Goal: Task Accomplishment & Management: Complete application form

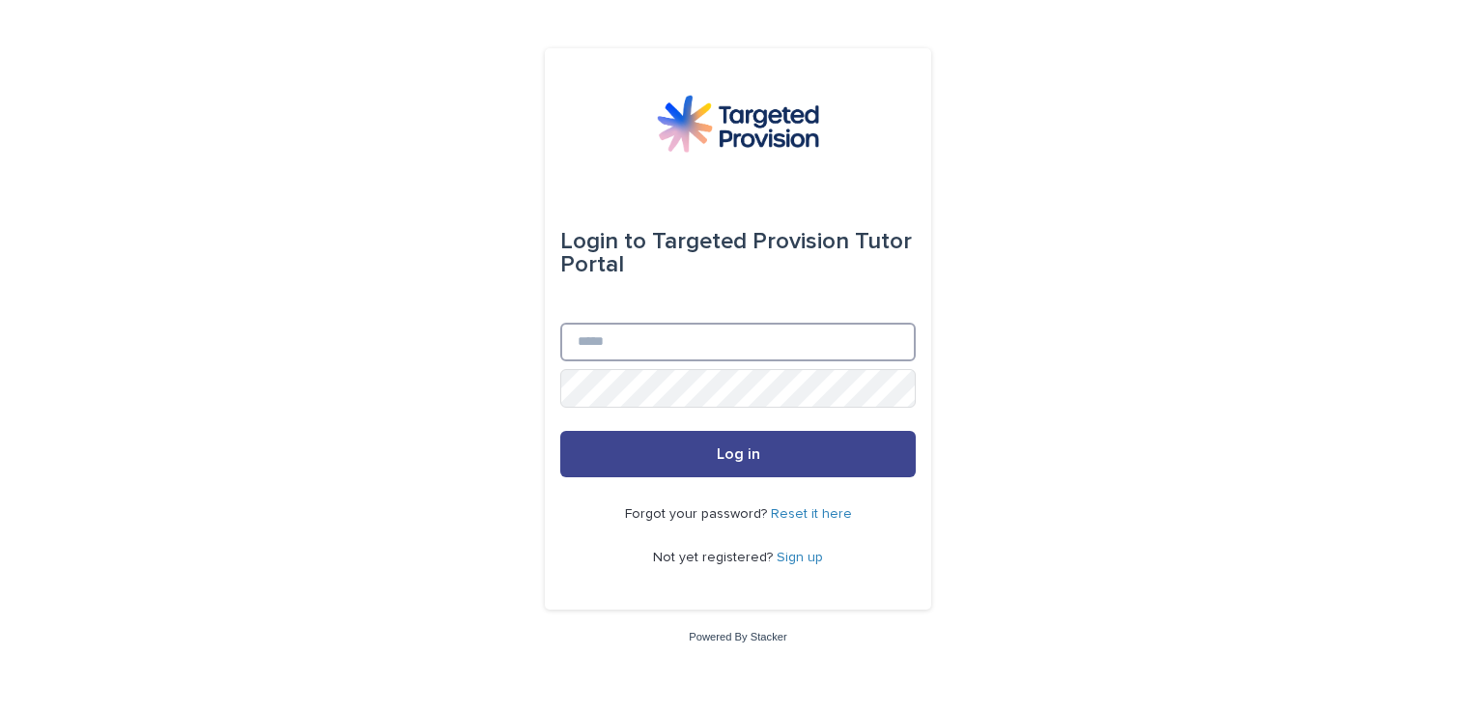
type input "**********"
click at [769, 454] on button "Log in" at bounding box center [737, 454] width 355 height 46
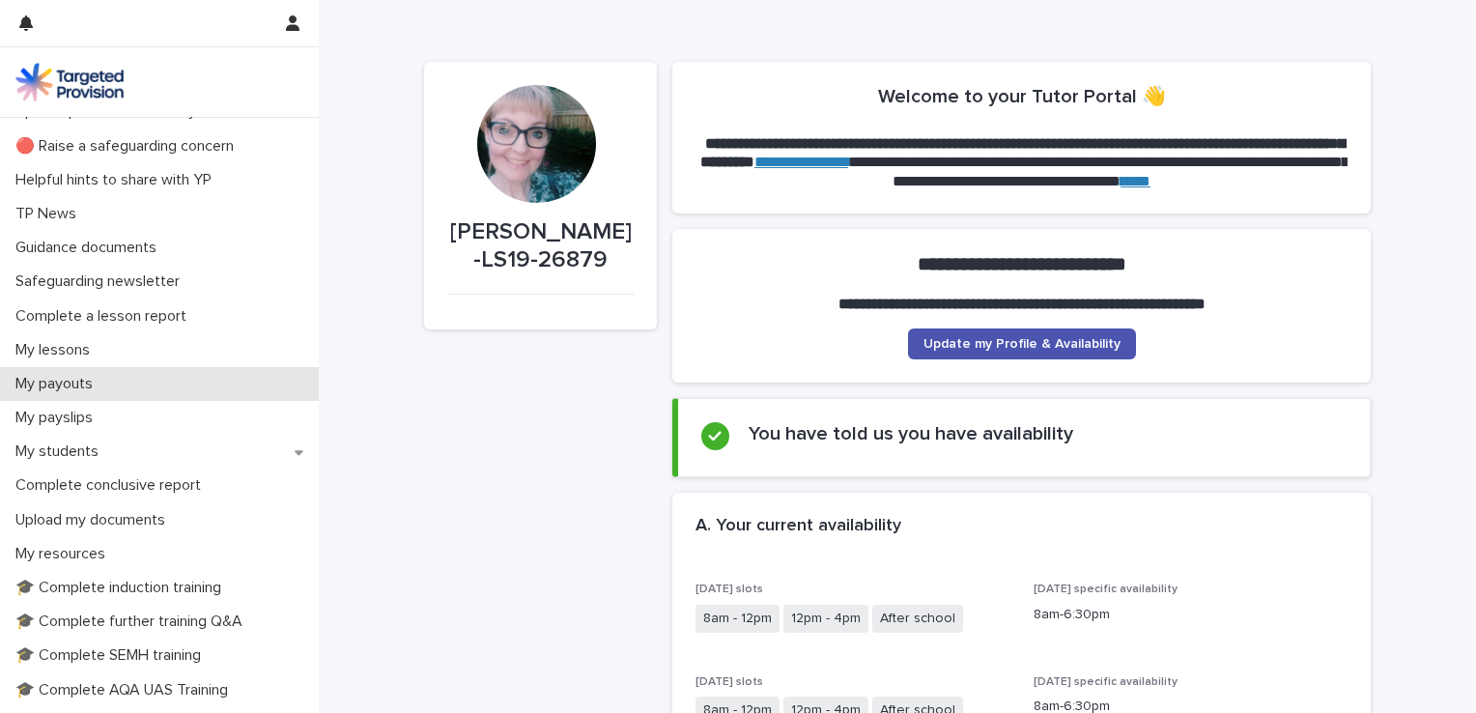
scroll to position [57, 0]
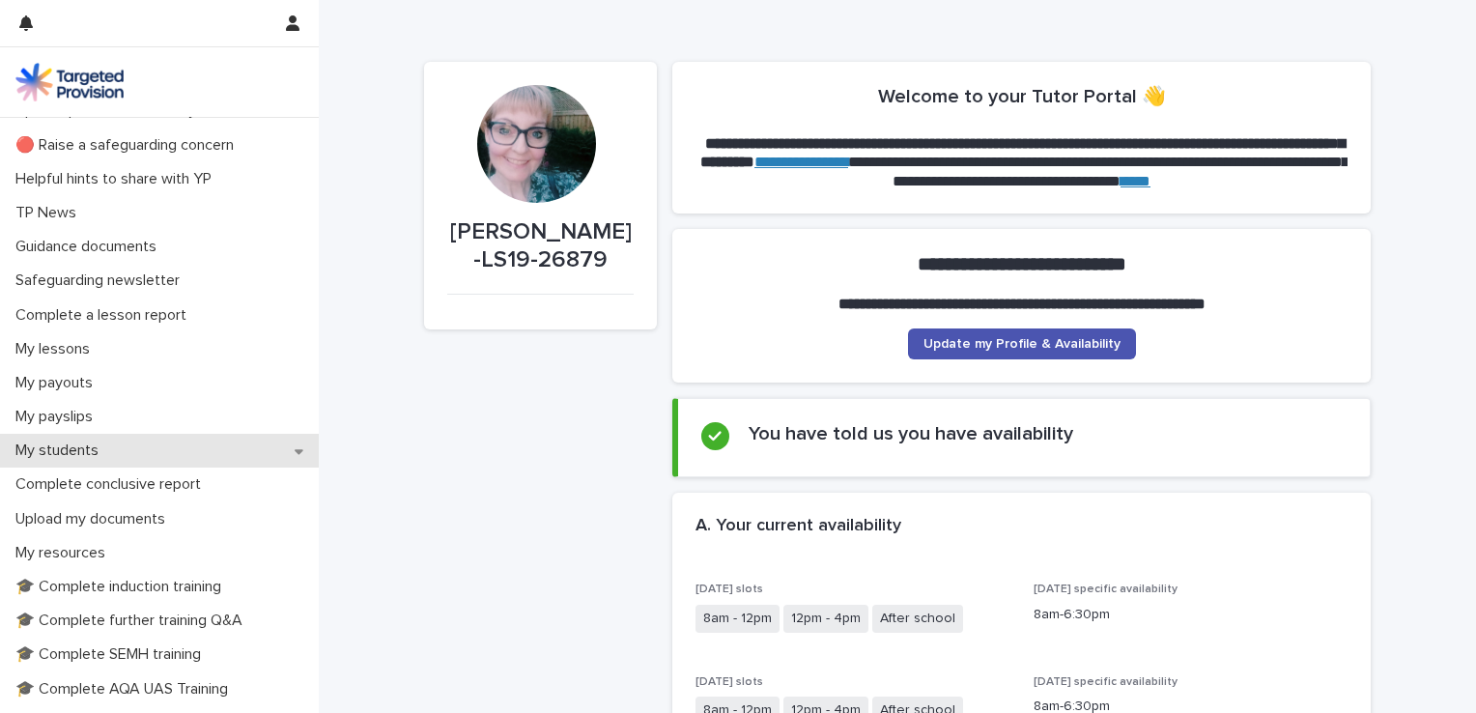
click at [111, 441] on p "My students" at bounding box center [61, 450] width 106 height 18
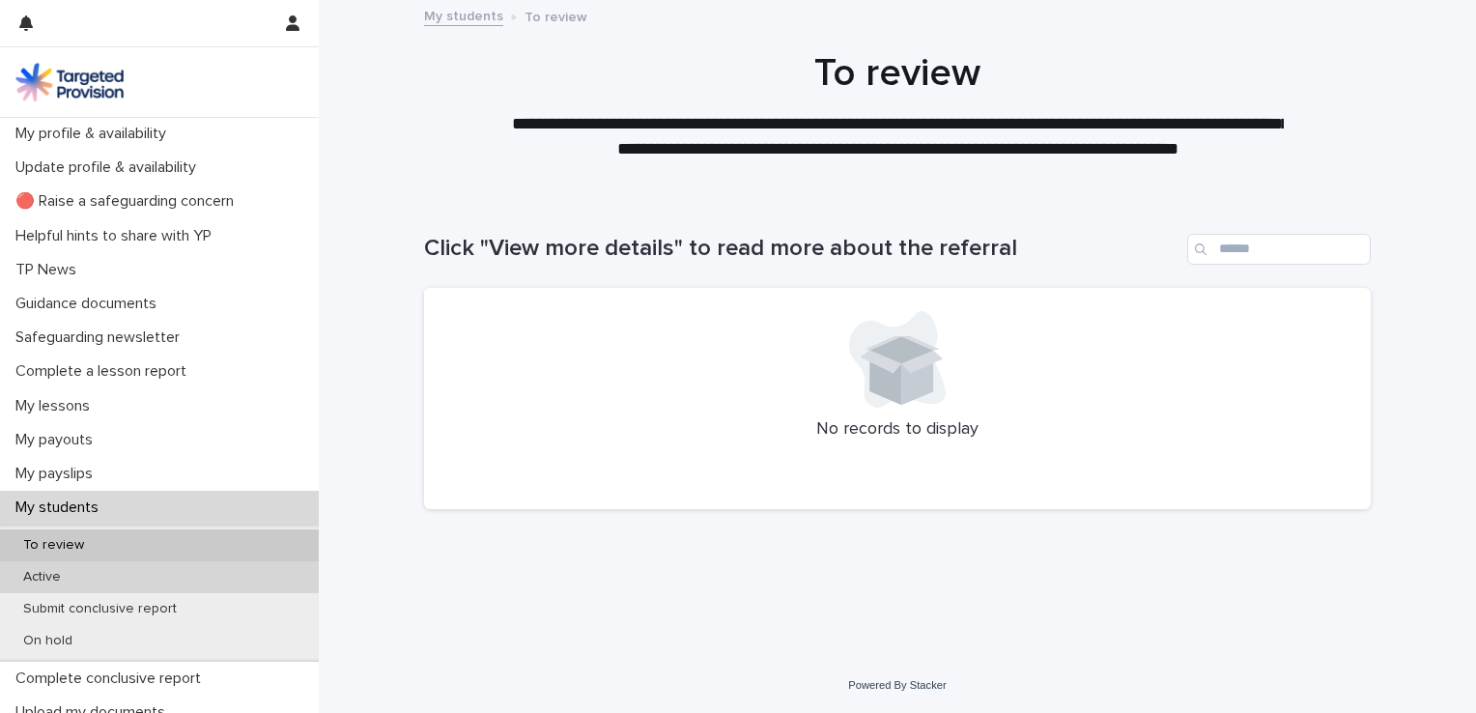
click at [199, 572] on div "Active" at bounding box center [159, 577] width 319 height 32
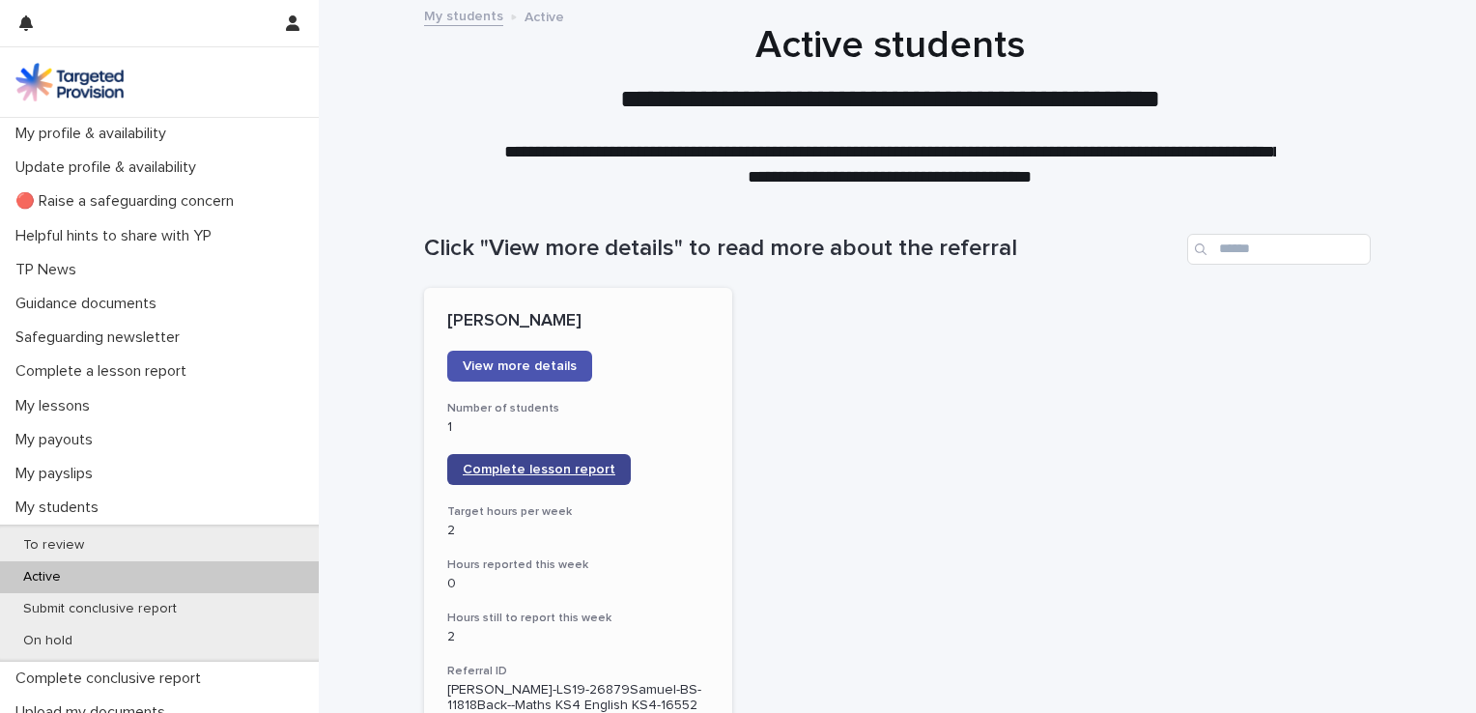
click at [524, 466] on span "Complete lesson report" at bounding box center [539, 470] width 153 height 14
